Goal: Task Accomplishment & Management: Complete application form

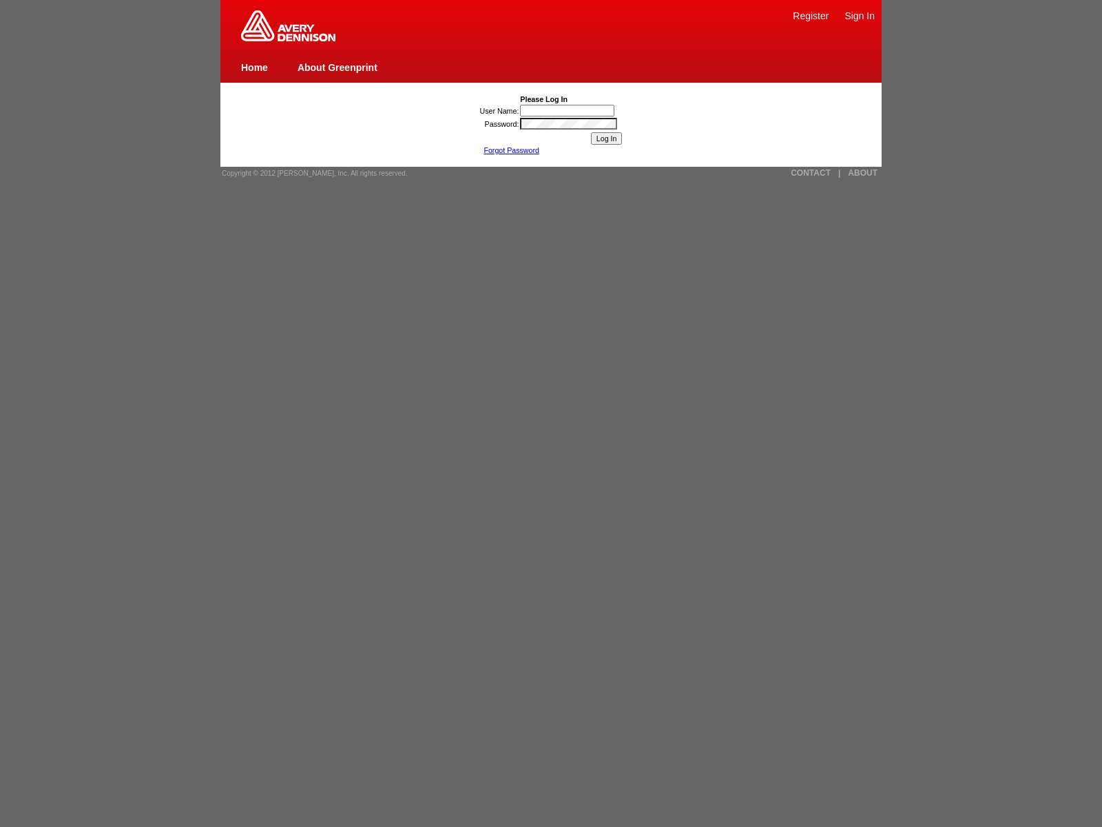
click at [811, 15] on link "Register" at bounding box center [811, 15] width 36 height 11
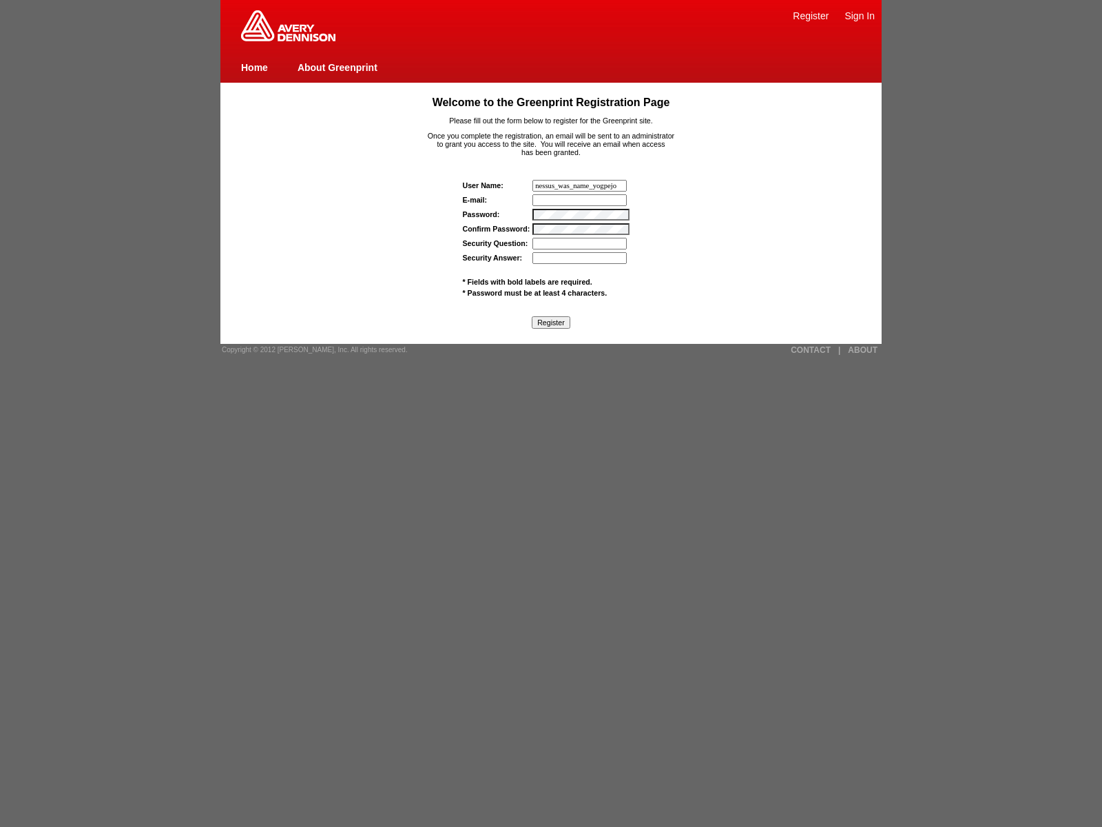
type input "nessus_was_name_yogpejog"
type input "nessus_was_texts23qno8j"
